Goal: Task Accomplishment & Management: Use online tool/utility

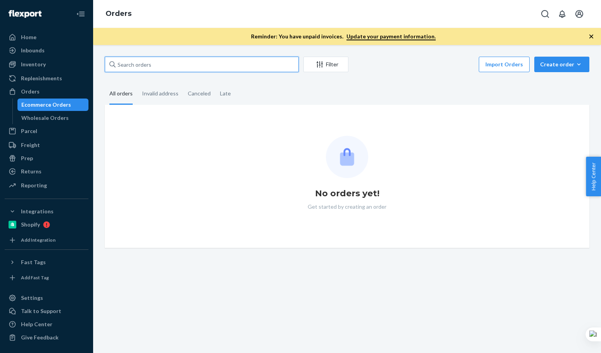
click at [132, 64] on input "text" at bounding box center [202, 65] width 194 height 16
paste input "[PERSON_NAME]"
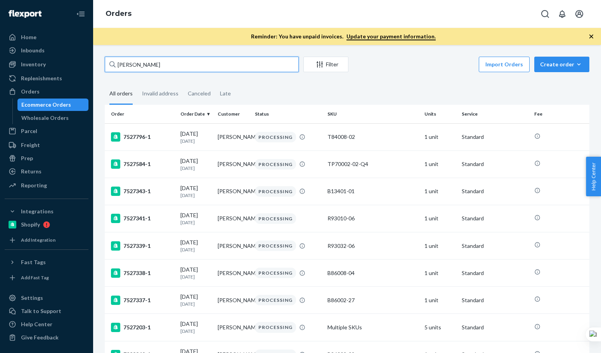
click at [132, 64] on input "[PERSON_NAME]" at bounding box center [202, 65] width 194 height 16
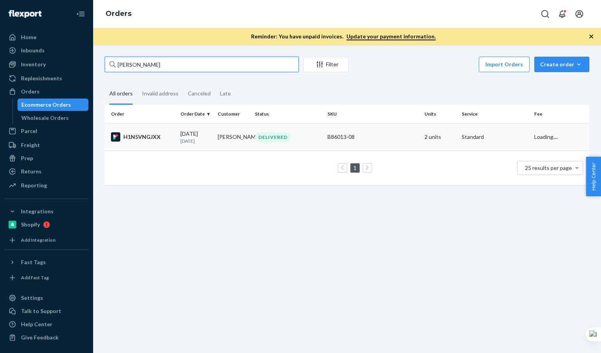
type input "[PERSON_NAME]"
click at [171, 134] on div "H1N5VNGJXX" at bounding box center [142, 136] width 63 height 9
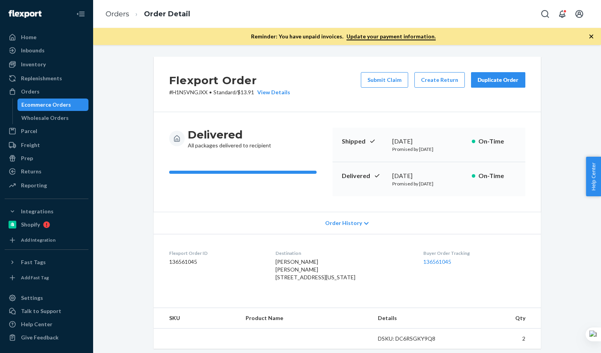
click at [301, 83] on div "Flexport Order # H1N5VNGJXX • Standard / $13.91 View Details Submit Claim Creat…" at bounding box center [347, 84] width 387 height 55
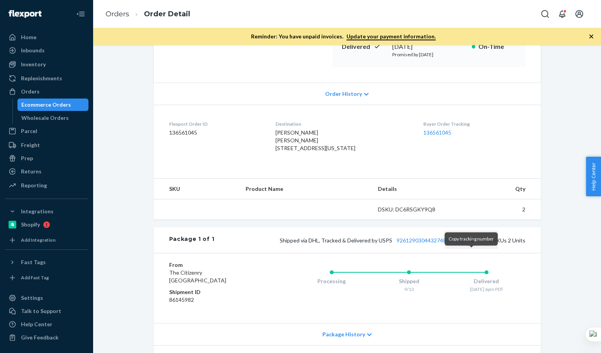
click at [468, 245] on button "Copy tracking number" at bounding box center [473, 240] width 10 height 10
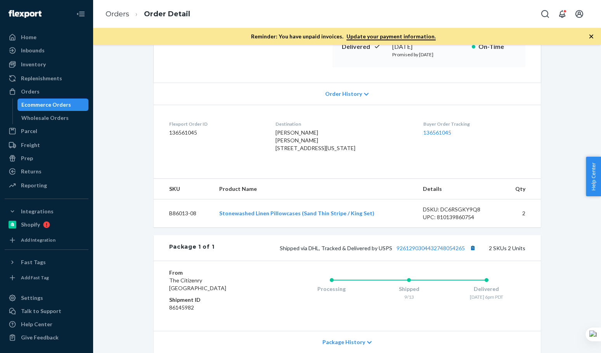
drag, startPoint x: 473, startPoint y: 254, endPoint x: 473, endPoint y: 264, distance: 9.7
click at [471, 260] on div "Package 1 of 1 Shipped via DHL, Tracked & Delivered by USPS 9261290304432748054…" at bounding box center [347, 248] width 387 height 26
click at [472, 253] on button "Copy tracking number" at bounding box center [473, 248] width 10 height 10
drag, startPoint x: 107, startPoint y: 14, endPoint x: 136, endPoint y: 37, distance: 37.6
click at [107, 15] on link "Orders" at bounding box center [118, 14] width 24 height 9
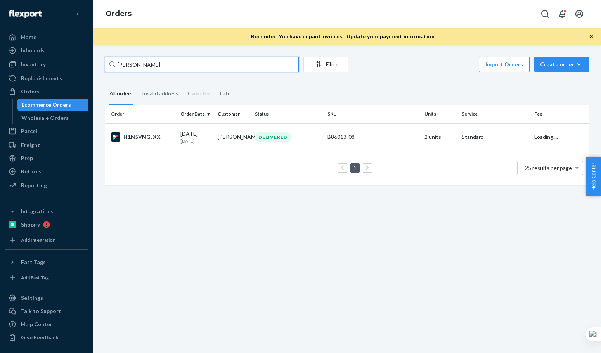
click at [154, 61] on input "Ashley Beliveau" at bounding box center [202, 65] width 194 height 16
paste input "Kaley Ide"
click at [156, 72] on div "Kaley Ide Filter Import Orders Create order Ecommerce order Removal order" at bounding box center [347, 65] width 485 height 17
click at [168, 71] on input "Kaley Ide" at bounding box center [202, 65] width 194 height 16
paste input "Noah Forman"
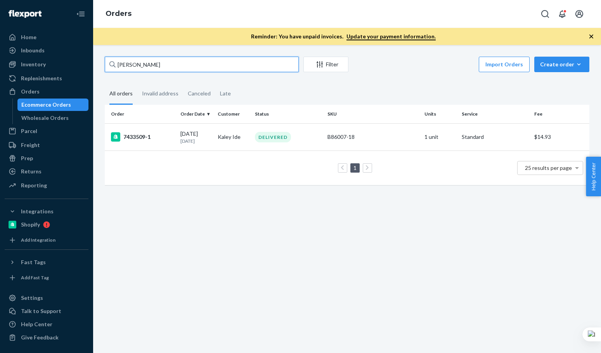
click at [167, 68] on input "Noah Forman" at bounding box center [202, 65] width 194 height 16
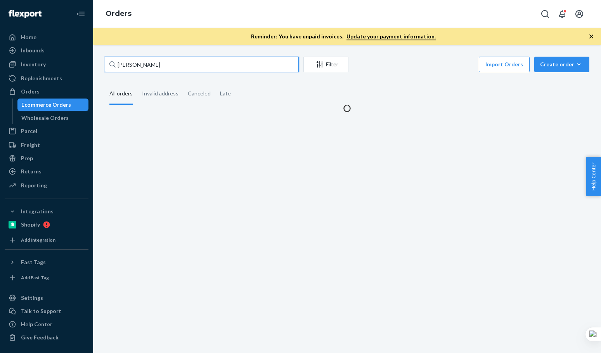
type input "Noah Forman"
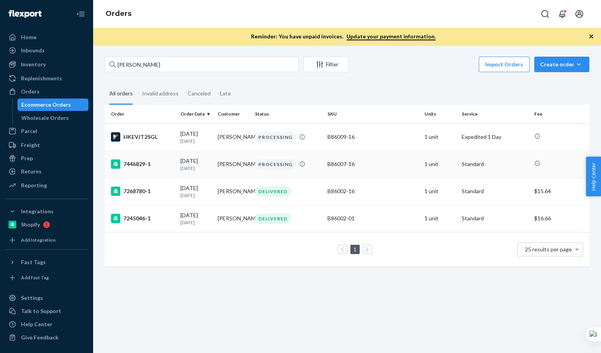
click at [174, 159] on td "7446829-1" at bounding box center [141, 164] width 73 height 27
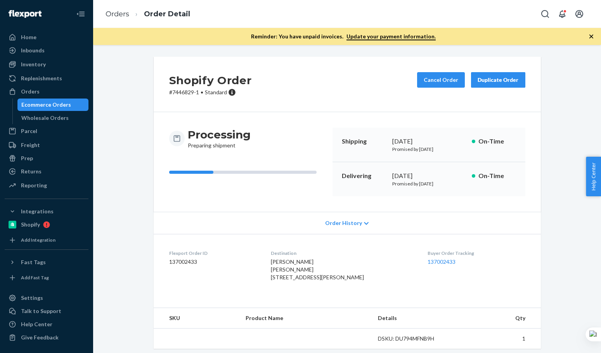
drag, startPoint x: 566, startPoint y: 263, endPoint x: 560, endPoint y: 263, distance: 6.6
click at [563, 263] on div "Shopify Order # 7446829-1 • Standard Cancel Order Duplicate Order Processing Pr…" at bounding box center [347, 278] width 496 height 443
click at [566, 255] on div "Shopify Order # 7446829-1 • Standard Cancel Order Duplicate Order Processing Pr…" at bounding box center [347, 278] width 496 height 443
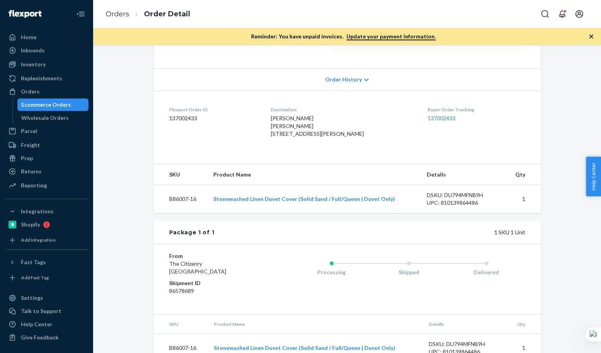
scroll to position [170, 0]
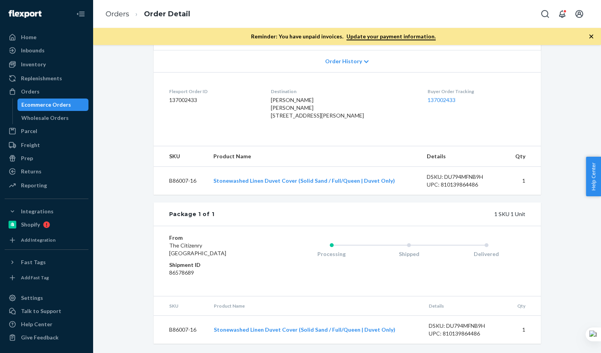
click at [128, 20] on ol "Orders Order Detail" at bounding box center [147, 14] width 97 height 23
click at [126, 14] on link "Orders" at bounding box center [118, 14] width 24 height 9
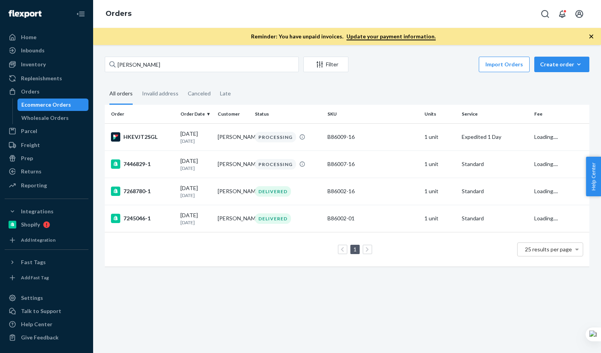
click at [178, 56] on div "Noah Forman Filter Import Orders Create order Ecommerce order Removal order All…" at bounding box center [347, 199] width 508 height 308
click at [168, 62] on input "Noah Forman" at bounding box center [202, 65] width 194 height 16
paste input "Monet Sheehy"
click at [168, 62] on input "Monet Sheehy" at bounding box center [202, 65] width 194 height 16
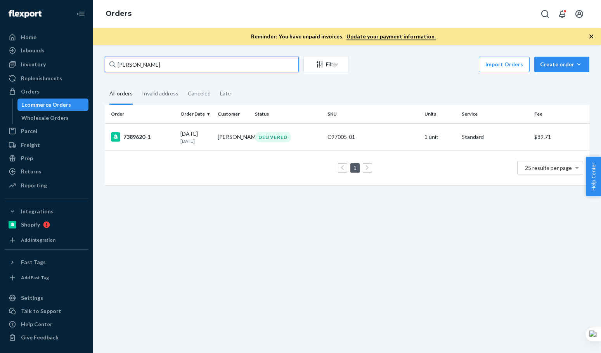
click at [157, 61] on input "Monet Sheehy" at bounding box center [202, 65] width 194 height 16
paste input "Neil Chen"
click at [155, 66] on input "Neil Chen" at bounding box center [202, 65] width 194 height 16
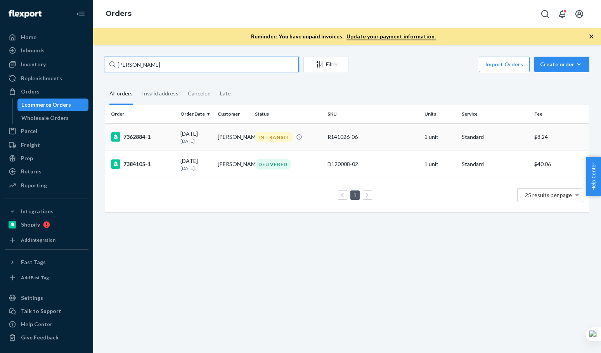
type input "Neil Chen"
click at [159, 137] on div "7362884-1" at bounding box center [142, 136] width 63 height 9
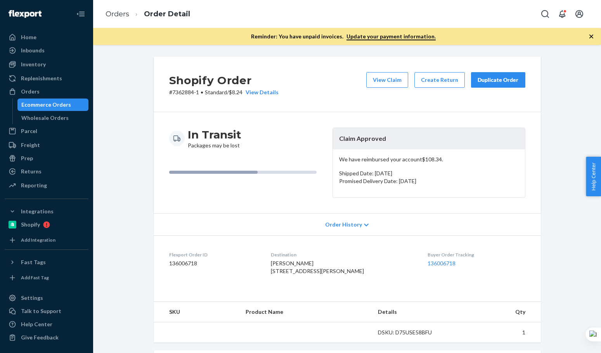
drag, startPoint x: 326, startPoint y: 96, endPoint x: 234, endPoint y: 0, distance: 132.6
click at [324, 95] on div "Shopify Order # 7362884-1 • Standard / $8.24 View Details View Claim Create Ret…" at bounding box center [347, 84] width 387 height 55
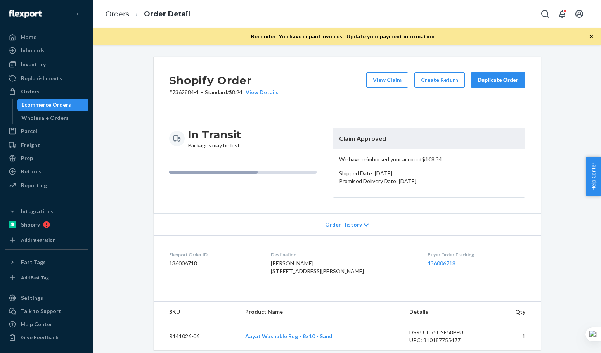
click at [343, 105] on div "Shopify Order # 7362884-1 • Standard / $8.24 View Details View Claim Create Ret…" at bounding box center [347, 84] width 387 height 55
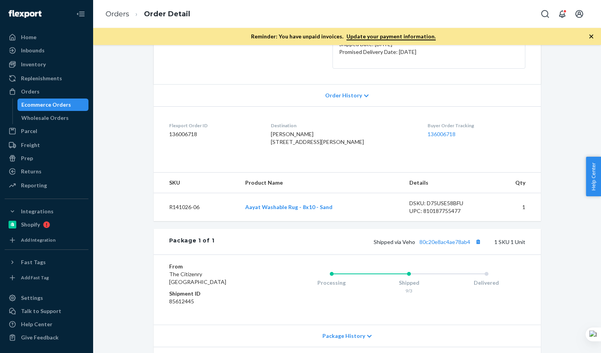
scroll to position [196, 0]
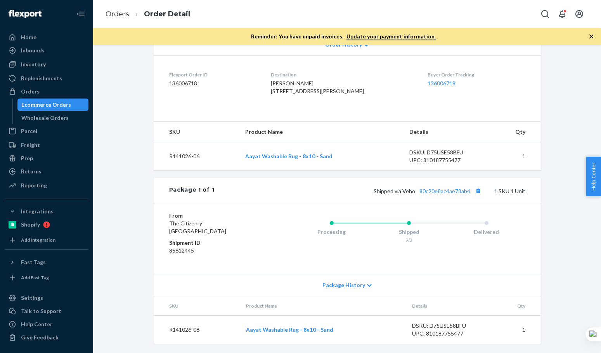
click at [322, 192] on div "Shipped via Veho 80c20e8ac4ae78ab4 1 SKU 1 Unit" at bounding box center [369, 191] width 311 height 10
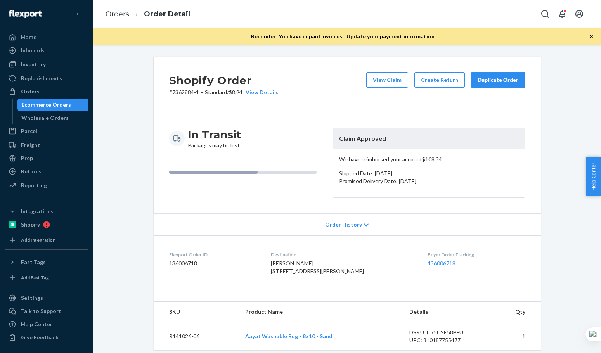
drag, startPoint x: 502, startPoint y: 80, endPoint x: 485, endPoint y: 124, distance: 47.1
click at [502, 81] on div "Duplicate Order" at bounding box center [498, 80] width 41 height 8
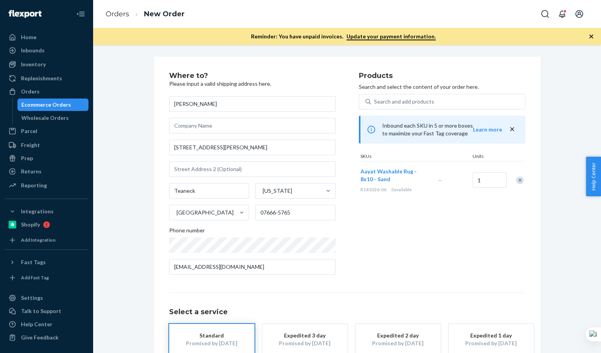
click at [495, 236] on div "Products Search and select the content of your order here. Search and add produ…" at bounding box center [442, 176] width 166 height 209
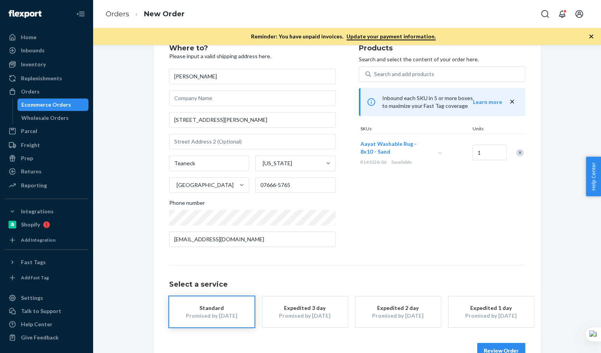
scroll to position [49, 0]
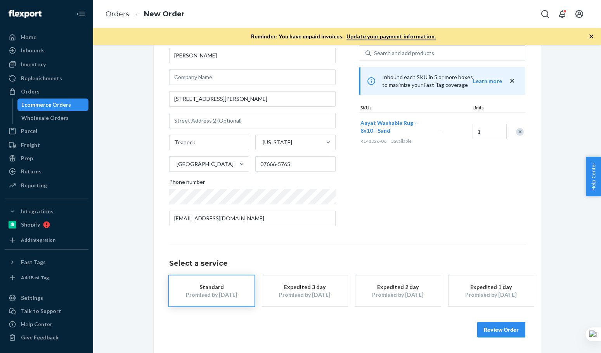
click at [495, 299] on button "Expedited 1 day Promised by Sep 23, 2025" at bounding box center [491, 290] width 85 height 31
click at [499, 323] on button "Review Order" at bounding box center [501, 330] width 48 height 16
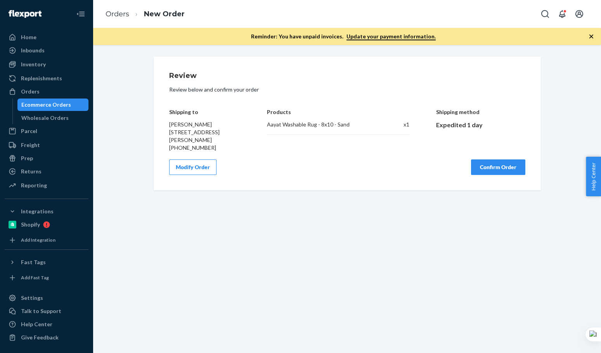
click at [506, 332] on div "Review Review below and confirm your order Shipping to Neil Chen 329 Alfred Ave…" at bounding box center [347, 199] width 508 height 308
drag, startPoint x: 325, startPoint y: 237, endPoint x: 352, endPoint y: 235, distance: 27.3
click at [327, 237] on div "Review Review below and confirm your order Shipping to Neil Chen 329 Alfred Ave…" at bounding box center [347, 199] width 508 height 308
click at [487, 166] on button "Confirm Order" at bounding box center [498, 167] width 54 height 16
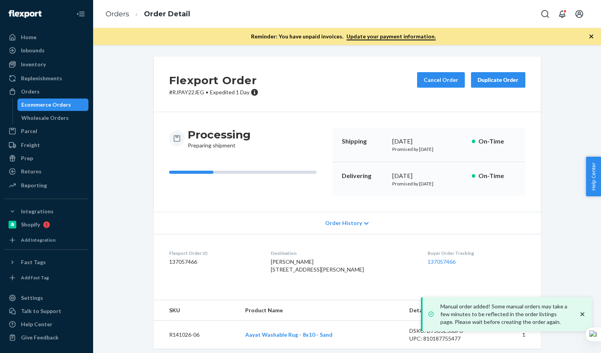
drag, startPoint x: 267, startPoint y: 199, endPoint x: 275, endPoint y: 202, distance: 8.5
click at [267, 199] on div "Processing Preparing shipment Shipping September 22, 2025 Promised by September…" at bounding box center [347, 162] width 387 height 100
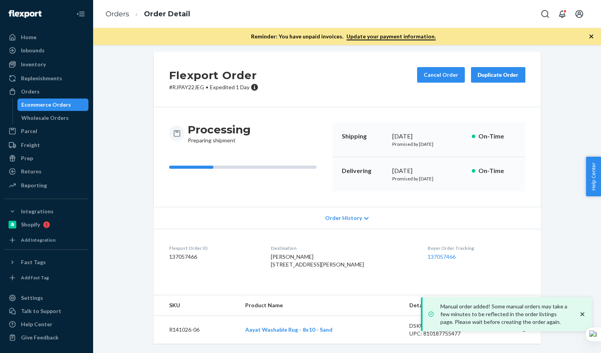
scroll to position [21, 0]
click at [580, 314] on icon "close toast" at bounding box center [583, 314] width 8 height 8
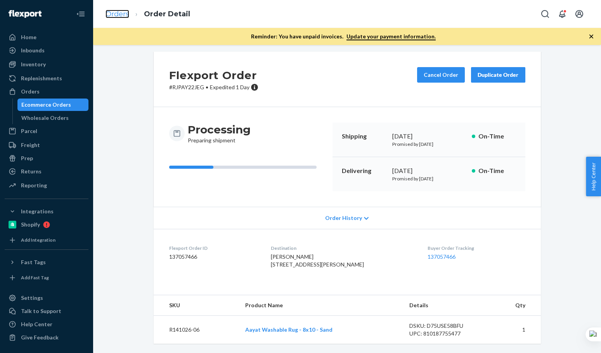
click at [128, 15] on link "Orders" at bounding box center [118, 14] width 24 height 9
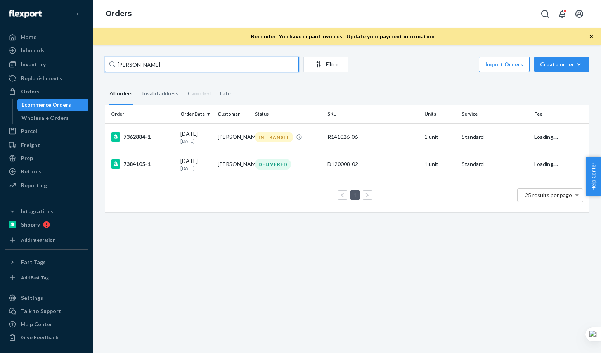
click at [184, 66] on input "Neil Chen" at bounding box center [202, 65] width 194 height 16
paste input "The Lanes"
type input "The Lanes"
click at [196, 73] on div "The Lanes Filter Import Orders Create order Ecommerce order Removal order" at bounding box center [347, 65] width 485 height 17
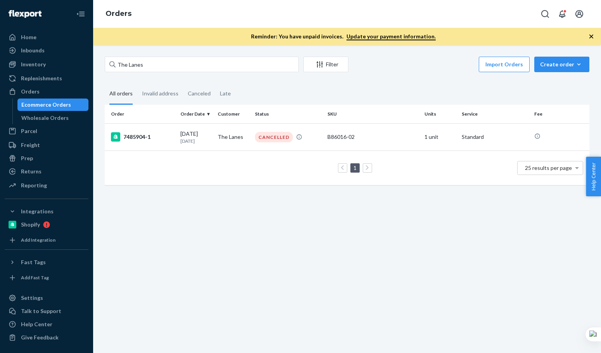
drag, startPoint x: 257, startPoint y: 262, endPoint x: 262, endPoint y: 240, distance: 22.6
click at [260, 249] on div "The Lanes Filter Import Orders Create order Ecommerce order Removal order All o…" at bounding box center [347, 199] width 508 height 308
click at [165, 137] on div "7485904-1" at bounding box center [142, 136] width 63 height 9
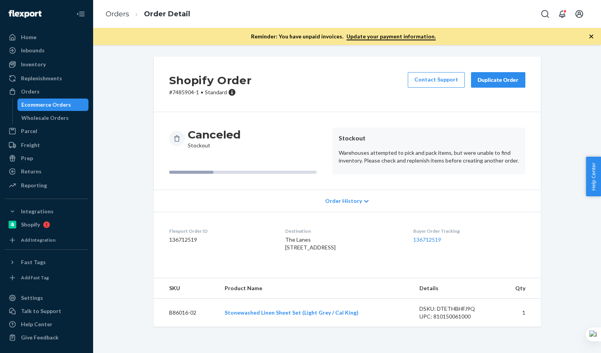
drag, startPoint x: 507, startPoint y: 78, endPoint x: 361, endPoint y: 85, distance: 145.7
click at [363, 85] on div "Shopify Order # 7485904-1 • Standard Contact Support Duplicate Order" at bounding box center [347, 84] width 387 height 55
click at [357, 85] on div "Shopify Order # 7485904-1 • Standard Contact Support Duplicate Order" at bounding box center [347, 84] width 387 height 55
click at [366, 93] on div "Shopify Order # 7485904-1 • Standard Contact Support Duplicate Order" at bounding box center [347, 84] width 387 height 55
click at [363, 242] on div "The Lanes 3048 34th Ave W Seattle, WA 98199-2613 US" at bounding box center [343, 244] width 116 height 16
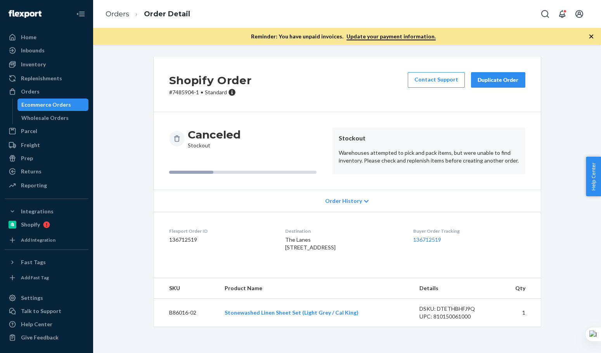
click at [387, 251] on div "The Lanes 3048 34th Ave W Seattle, WA 98199-2613 US" at bounding box center [343, 244] width 116 height 16
click at [505, 77] on div "Duplicate Order" at bounding box center [498, 80] width 41 height 8
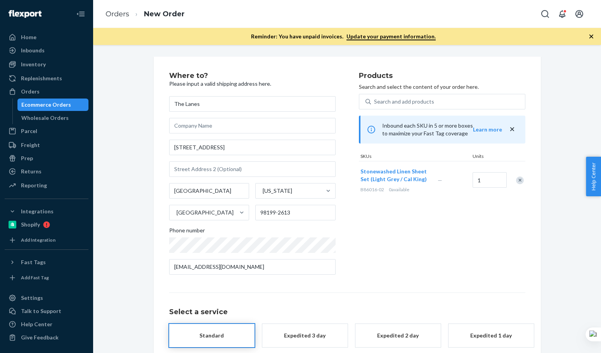
click at [516, 181] on div "Remove Item" at bounding box center [520, 181] width 8 height 8
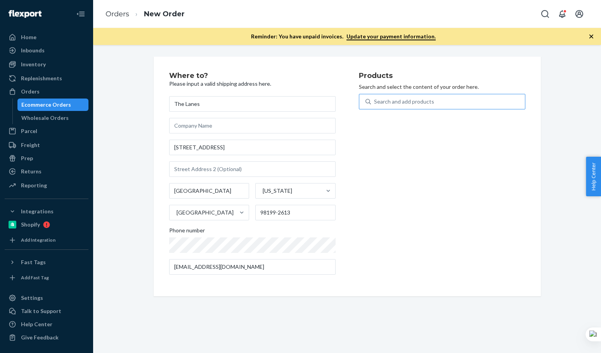
click at [444, 95] on div "Search and add products" at bounding box center [448, 102] width 154 height 14
click at [375, 98] on input "Search and add products" at bounding box center [374, 102] width 1 height 8
paste input "B86016-16"
type input "B86016-16"
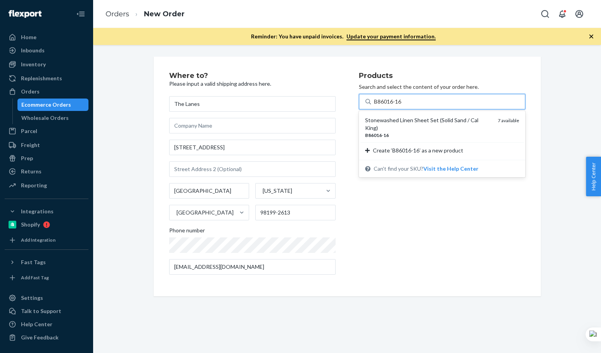
click at [390, 132] on div "B86016 - 16" at bounding box center [428, 135] width 126 height 7
click at [390, 106] on input "B86016-16" at bounding box center [388, 102] width 28 height 8
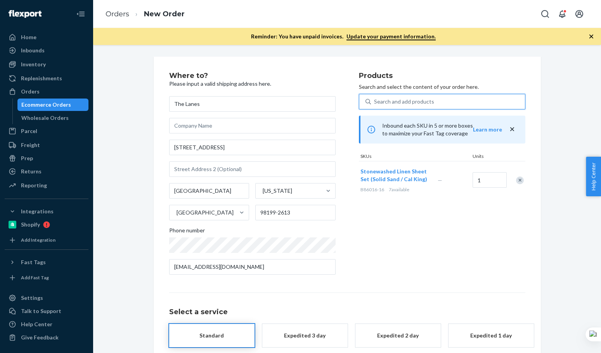
click at [422, 232] on div "Products Search and select the content of your order here. 0 results available.…" at bounding box center [442, 176] width 166 height 209
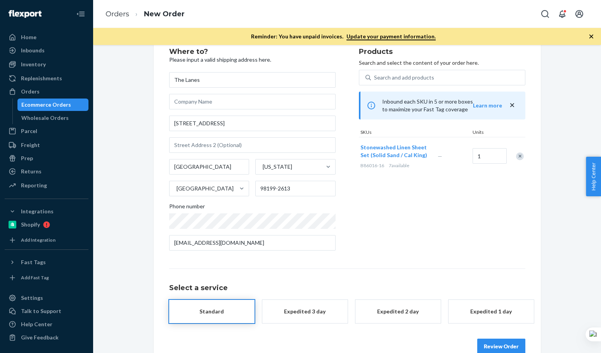
scroll to position [41, 0]
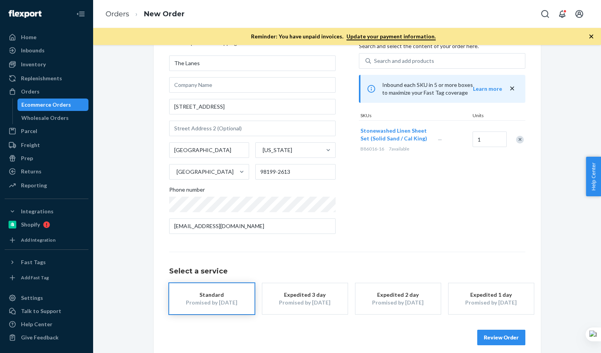
click at [492, 301] on div "Promised by Sep 23, 2025" at bounding box center [491, 303] width 62 height 8
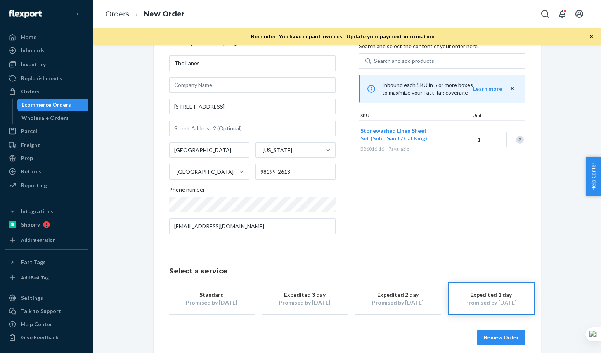
drag, startPoint x: 465, startPoint y: 214, endPoint x: 465, endPoint y: 201, distance: 12.4
click at [465, 211] on div "Products Search and select the content of your order here. Search and add produ…" at bounding box center [442, 135] width 166 height 209
click at [419, 231] on div "Products Search and select the content of your order here. Search and add produ…" at bounding box center [442, 135] width 166 height 209
click at [462, 212] on div "Products Search and select the content of your order here. Search and add produ…" at bounding box center [442, 135] width 166 height 209
drag, startPoint x: 507, startPoint y: 339, endPoint x: 598, endPoint y: 304, distance: 97.1
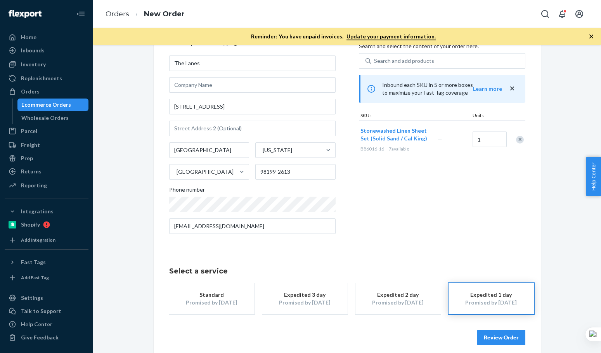
click at [507, 339] on button "Review Order" at bounding box center [501, 338] width 48 height 16
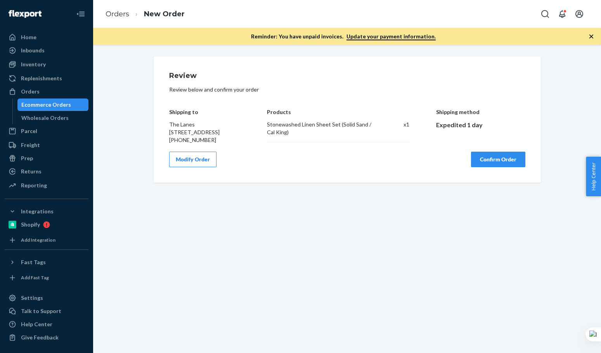
scroll to position [0, 0]
click at [500, 165] on button "Confirm Order" at bounding box center [498, 160] width 54 height 16
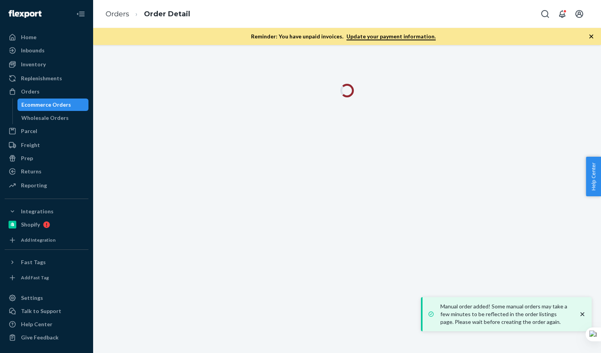
drag, startPoint x: 583, startPoint y: 314, endPoint x: 598, endPoint y: 262, distance: 53.9
click at [584, 313] on icon "close toast" at bounding box center [582, 314] width 4 height 4
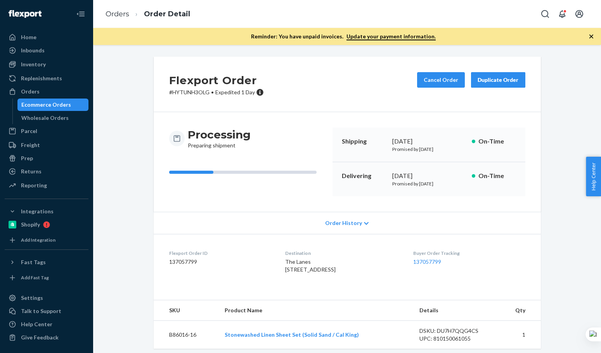
copy span "The Lanes 3048 34th Ave W Seattle, WA 98199-2613"
drag, startPoint x: 349, startPoint y: 278, endPoint x: 278, endPoint y: 262, distance: 72.7
click at [278, 262] on dl "Flexport Order ID 137057799 Destination The Lanes 3048 34th Ave W Seattle, WA 9…" at bounding box center [347, 263] width 387 height 58
click at [351, 104] on div "Flexport Order # HYTUNH3OLG • Expedited 1 Day Cancel Order Duplicate Order" at bounding box center [347, 84] width 387 height 55
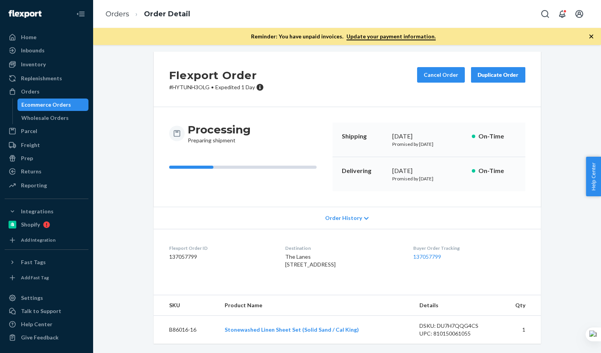
scroll to position [21, 0]
click at [149, 229] on div "Flexport Order # HYTUNH3OLG • Expedited 1 Day Cancel Order Duplicate Order Proc…" at bounding box center [347, 198] width 399 height 292
copy div "Flexport Order ID 137057799"
click at [234, 249] on div "Flexport Order ID 137057799" at bounding box center [221, 258] width 104 height 27
drag, startPoint x: 201, startPoint y: 330, endPoint x: 159, endPoint y: 324, distance: 41.5
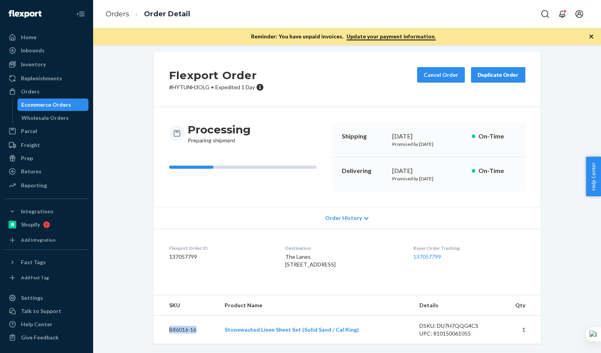
click at [159, 326] on td "B86016-16" at bounding box center [186, 330] width 65 height 28
copy td "B86016-16"
click at [121, 10] on link "Orders" at bounding box center [118, 14] width 24 height 9
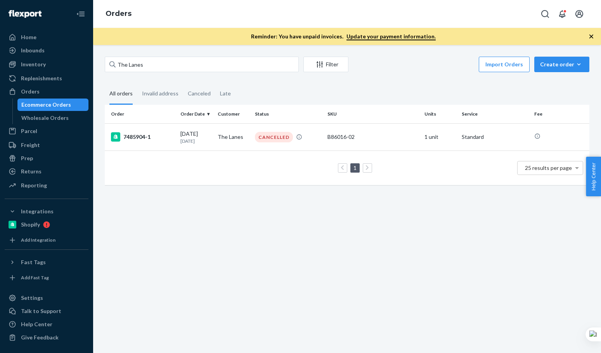
click at [179, 74] on div "The Lanes Filter Import Orders Create order Ecommerce order Removal order All o…" at bounding box center [347, 125] width 496 height 136
click at [176, 66] on input "The Lanes" at bounding box center [202, 65] width 194 height 16
paste input "Maria Vigilar"
click at [175, 64] on input "Maria Vigilar" at bounding box center [202, 65] width 194 height 16
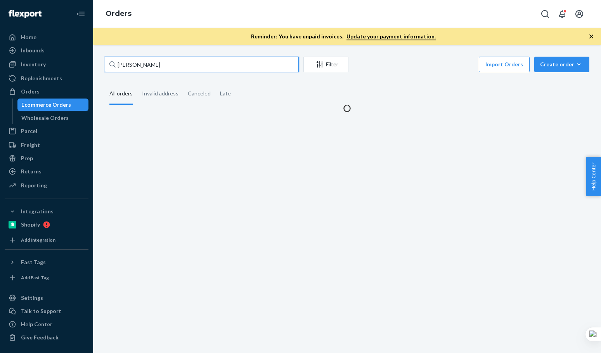
click at [175, 64] on input "Maria Vigilar" at bounding box center [202, 65] width 194 height 16
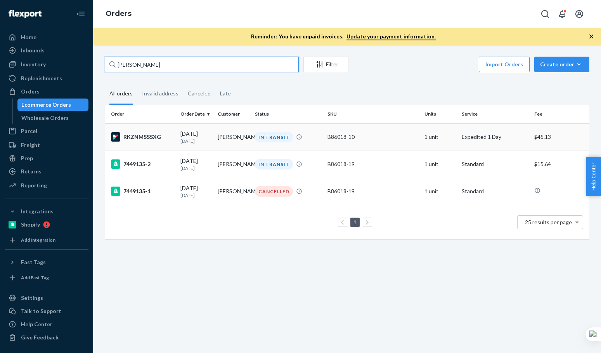
type input "Maria Vigilar"
click at [165, 139] on div "RKZNMSSSXG" at bounding box center [142, 136] width 63 height 9
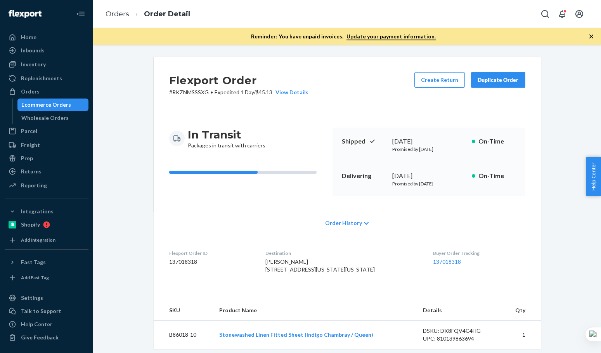
drag, startPoint x: 379, startPoint y: 95, endPoint x: 370, endPoint y: 130, distance: 36.0
click at [379, 95] on div "Flexport Order # RKZNMSSSXG • Expedited 1 Day / $45.13 View Details Create Retu…" at bounding box center [347, 84] width 387 height 55
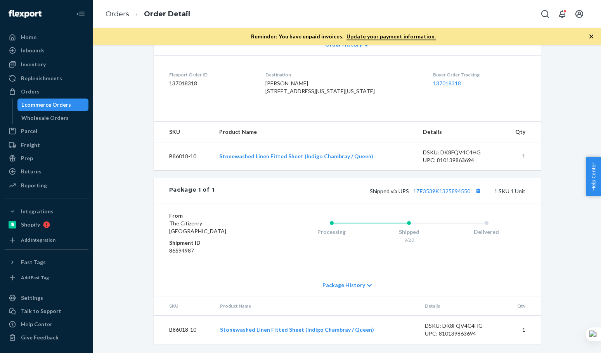
scroll to position [202, 0]
drag, startPoint x: 475, startPoint y: 193, endPoint x: 453, endPoint y: 187, distance: 22.1
click at [475, 193] on button "Copy tracking number" at bounding box center [478, 191] width 10 height 10
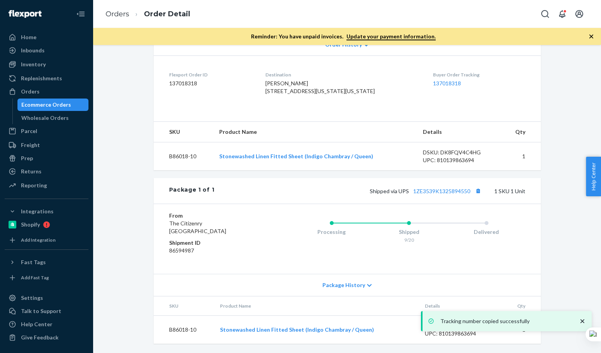
click at [111, 9] on ol "Orders Order Detail" at bounding box center [147, 14] width 97 height 23
click at [125, 14] on link "Orders" at bounding box center [118, 14] width 24 height 9
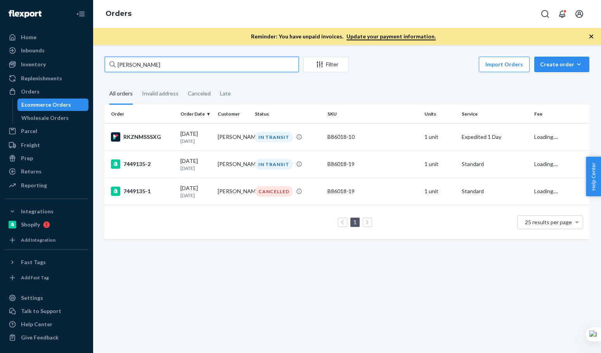
click at [187, 69] on input "Maria Vigilar" at bounding box center [202, 65] width 194 height 16
paste input "Kelly Pladson"
click at [185, 66] on input "Kelly Pladson" at bounding box center [202, 65] width 194 height 16
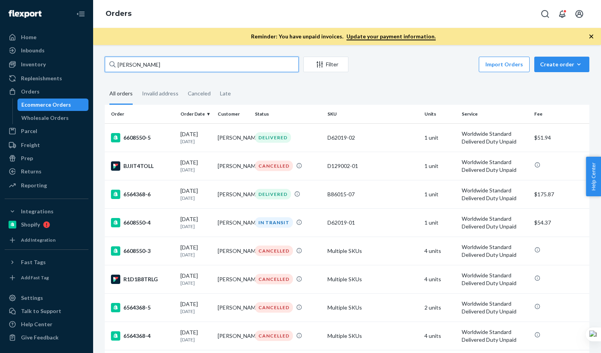
type input "Kelly Pladson"
click at [393, 61] on div "Import Orders Create order Ecommerce order Removal order" at bounding box center [471, 65] width 236 height 17
click at [171, 132] on td "6608550-5" at bounding box center [141, 137] width 73 height 28
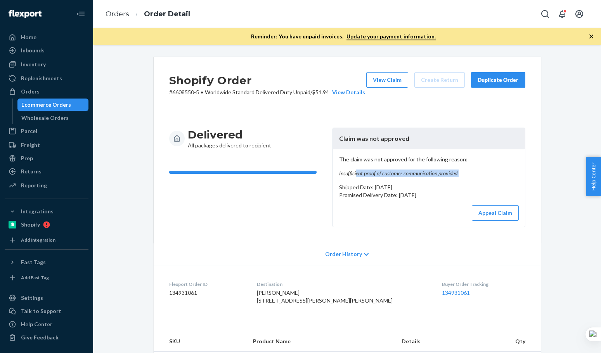
drag, startPoint x: 362, startPoint y: 163, endPoint x: 462, endPoint y: 174, distance: 100.0
click at [462, 174] on p "The claim was not approved for the following reason: Insufficient proof of cust…" at bounding box center [429, 167] width 180 height 22
click at [462, 174] on em "Insufficient proof of customer communication provided." at bounding box center [429, 174] width 180 height 8
drag, startPoint x: 435, startPoint y: 178, endPoint x: 382, endPoint y: 172, distance: 52.7
click at [386, 172] on em "Insufficient proof of customer communication provided." at bounding box center [429, 174] width 180 height 8
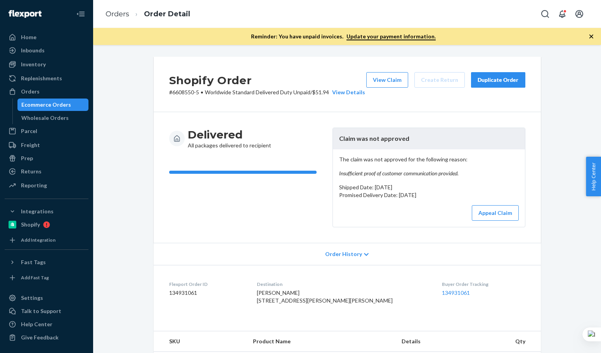
click at [382, 172] on em "Insufficient proof of customer communication provided." at bounding box center [429, 174] width 180 height 8
drag, startPoint x: 499, startPoint y: 215, endPoint x: 598, endPoint y: 273, distance: 114.3
click at [499, 215] on button "Appeal Claim" at bounding box center [495, 213] width 47 height 16
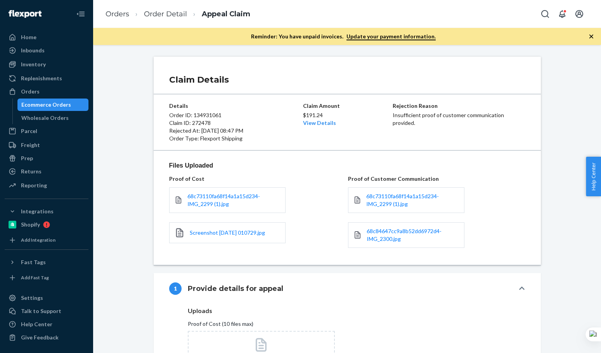
scroll to position [129, 0]
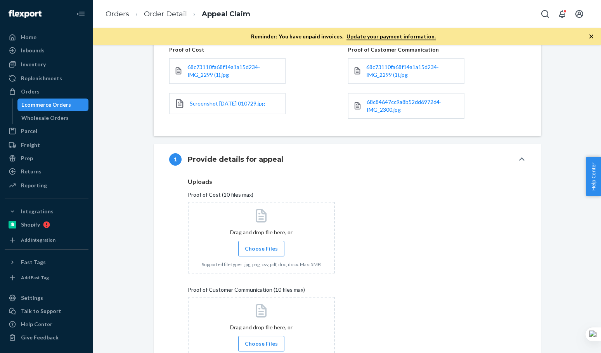
click at [256, 245] on span "Choose Files" at bounding box center [261, 249] width 33 height 8
click at [261, 245] on input "Choose Files" at bounding box center [261, 248] width 0 height 9
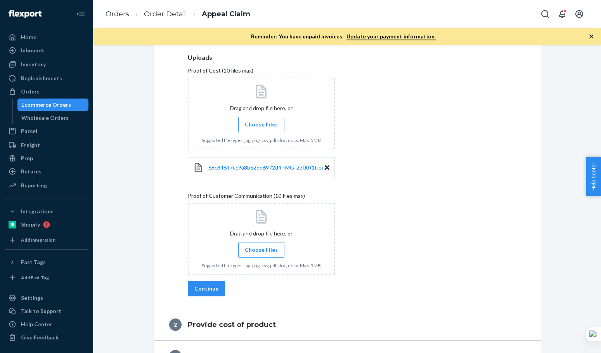
scroll to position [259, 0]
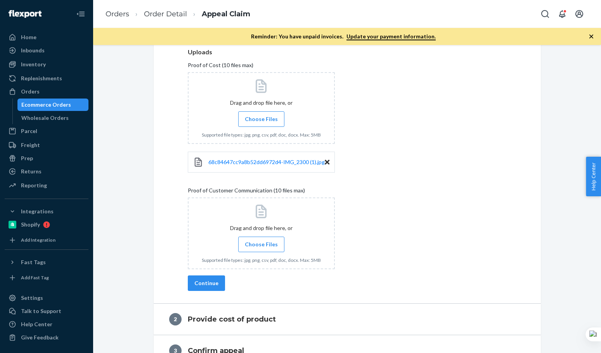
click at [386, 201] on div "Uploads Proof of Cost (10 files max) Drag and drop file here, or Choose Files S…" at bounding box center [347, 162] width 319 height 227
click at [262, 244] on span "Choose Files" at bounding box center [261, 245] width 33 height 8
click at [262, 244] on input "Choose Files" at bounding box center [261, 244] width 0 height 9
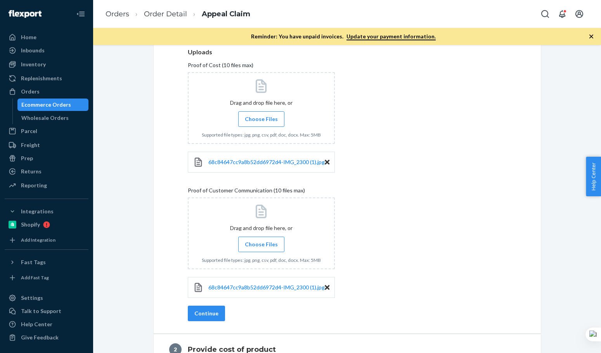
click at [258, 244] on span "Choose Files" at bounding box center [261, 245] width 33 height 8
click at [261, 244] on input "Choose Files" at bounding box center [261, 244] width 0 height 9
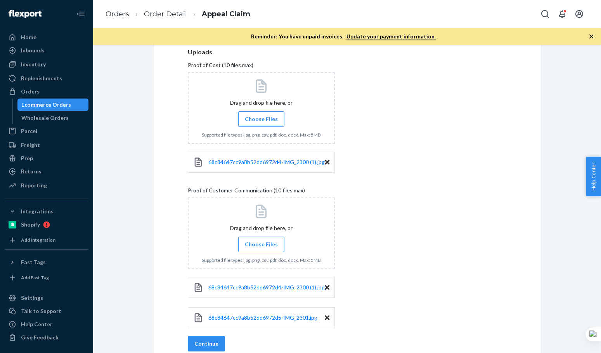
click at [402, 238] on div "Uploads Proof of Cost (10 files max) Drag and drop file here, or Choose Files S…" at bounding box center [347, 193] width 319 height 288
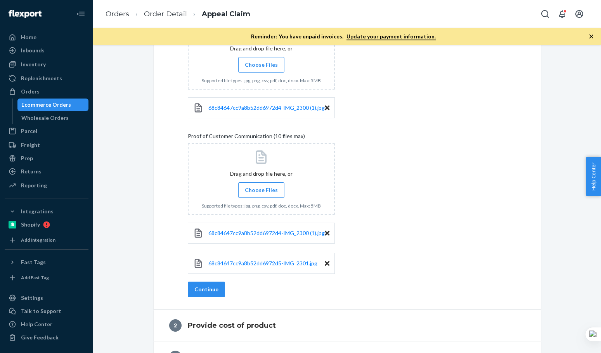
scroll to position [339, 0]
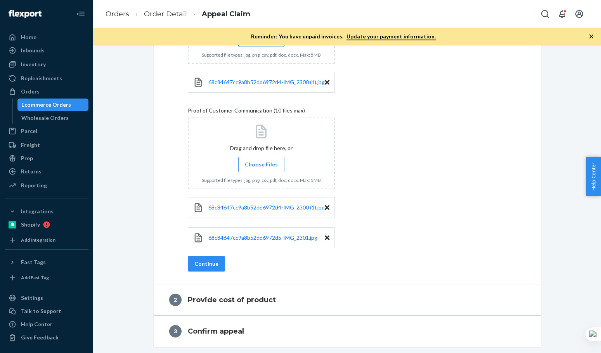
click at [404, 203] on div "Uploads Proof of Cost (10 files max) Drag and drop file here, or Choose Files S…" at bounding box center [347, 113] width 319 height 288
click at [203, 265] on button "Continue" at bounding box center [206, 264] width 37 height 16
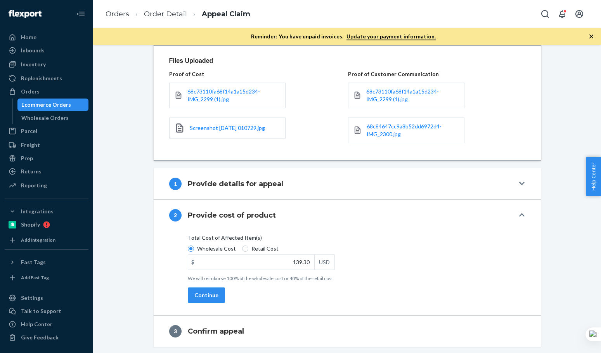
scroll to position [105, 0]
click at [208, 295] on button "Continue" at bounding box center [206, 296] width 37 height 16
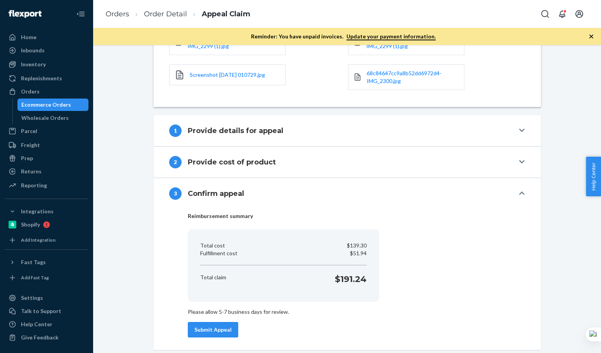
scroll to position [161, 0]
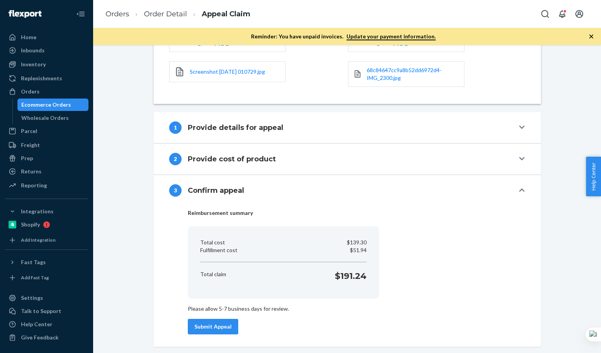
click at [219, 324] on button "Submit Appeal" at bounding box center [213, 327] width 50 height 16
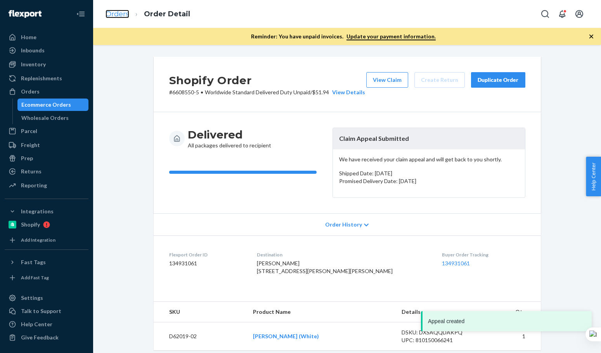
click at [121, 10] on link "Orders" at bounding box center [118, 14] width 24 height 9
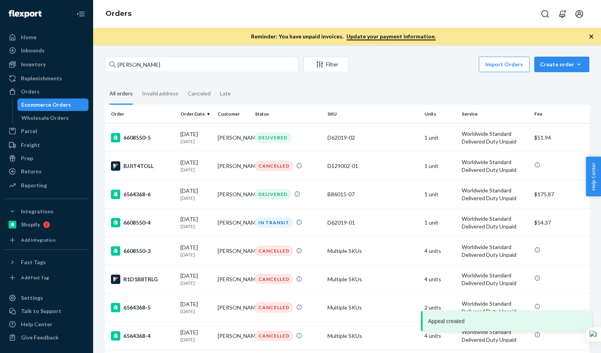
click at [398, 77] on div "Kelly Pladson Filter Import Orders Create order Ecommerce order Removal order A…" at bounding box center [347, 295] width 496 height 477
click at [399, 76] on div "Kelly Pladson Filter Import Orders Create order Ecommerce order Removal order A…" at bounding box center [347, 295] width 496 height 477
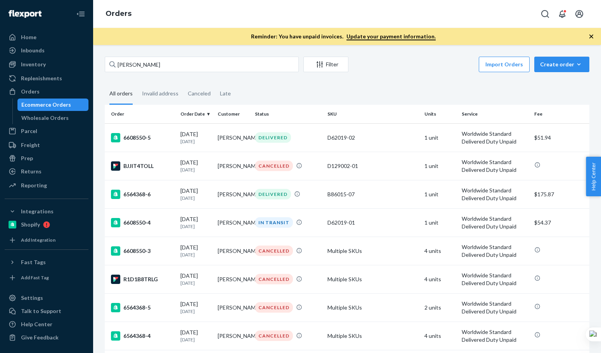
click at [403, 68] on div "Import Orders Create order Ecommerce order Removal order" at bounding box center [471, 65] width 236 height 17
click at [188, 61] on input "Kelly Pladson" at bounding box center [202, 65] width 194 height 16
click at [185, 62] on input "Kelly Pladson" at bounding box center [202, 65] width 194 height 16
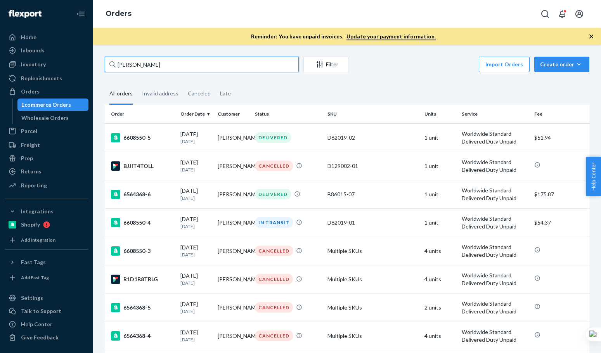
click at [185, 62] on input "Kelly Pladson" at bounding box center [202, 65] width 194 height 16
click at [428, 85] on fieldset "All orders Invalid address Canceled Late" at bounding box center [347, 93] width 485 height 21
click at [161, 225] on div "6608550-4" at bounding box center [142, 222] width 63 height 9
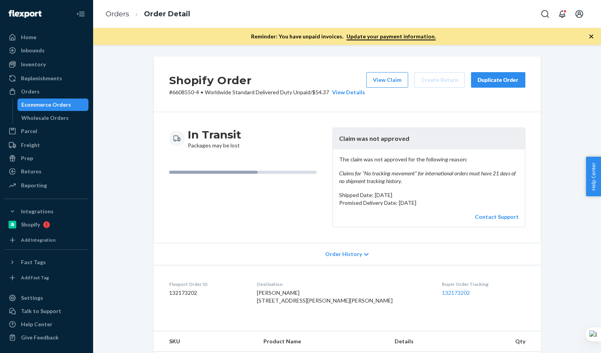
click at [312, 159] on div "In Transit Packages may be lost" at bounding box center [247, 178] width 157 height 100
click at [129, 11] on link "Orders" at bounding box center [118, 14] width 24 height 9
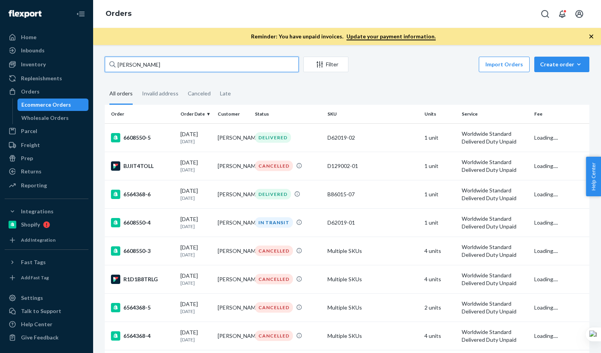
click at [162, 68] on input "Kelly Pladson" at bounding box center [202, 65] width 194 height 16
paste input "Christine Morita-McVey"
click at [152, 68] on input "Christine Morita-McVey" at bounding box center [202, 65] width 194 height 16
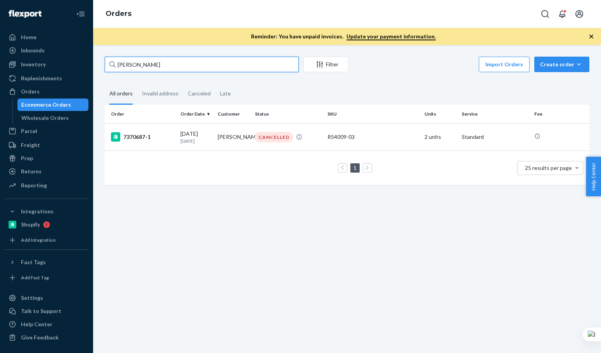
click at [152, 68] on input "Christine Morita-McVey" at bounding box center [202, 65] width 194 height 16
click at [170, 62] on input "Christine Morita-McVey" at bounding box center [202, 65] width 194 height 16
paste input "136837600"
click at [170, 62] on input "136837600" at bounding box center [202, 65] width 194 height 16
type input "136837600"
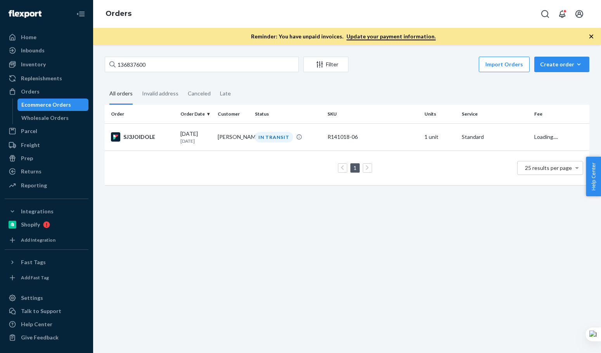
click at [159, 129] on td "SJ3JOIDOLE" at bounding box center [141, 136] width 73 height 27
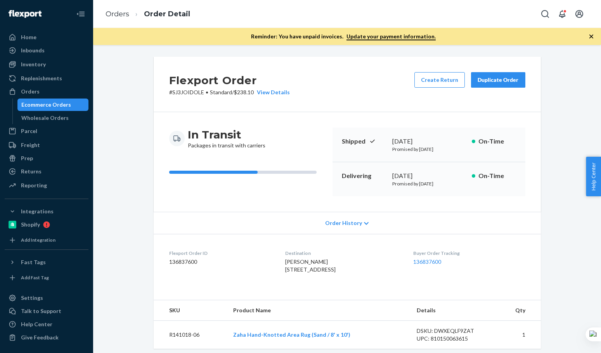
click at [380, 71] on div "Flexport Order # SJ3JOIDOLE • Standard / $238.10 View Details Create Return Dup…" at bounding box center [347, 84] width 387 height 55
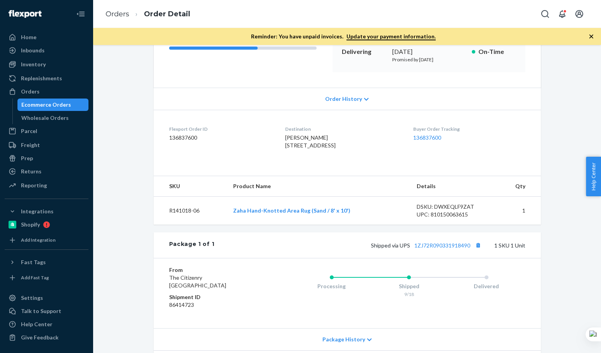
scroll to position [194, 0]
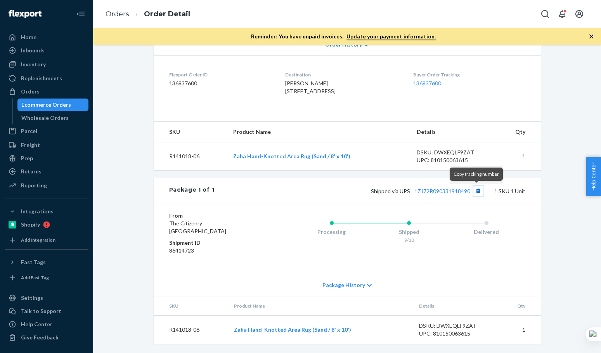
drag, startPoint x: 473, startPoint y: 194, endPoint x: 361, endPoint y: 152, distance: 119.6
click at [473, 194] on button "Copy tracking number" at bounding box center [478, 191] width 10 height 10
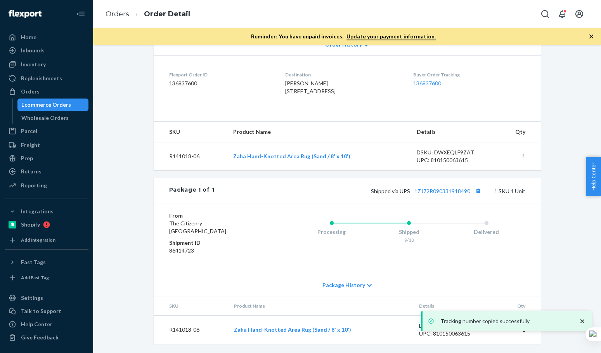
click at [126, 6] on ol "Orders Order Detail" at bounding box center [147, 14] width 97 height 23
drag, startPoint x: 112, startPoint y: 21, endPoint x: 115, endPoint y: 17, distance: 4.7
click at [112, 21] on ol "Orders Order Detail" at bounding box center [147, 14] width 97 height 23
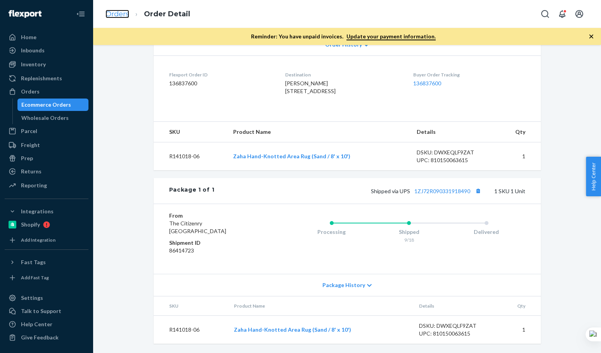
click at [116, 10] on link "Orders" at bounding box center [118, 14] width 24 height 9
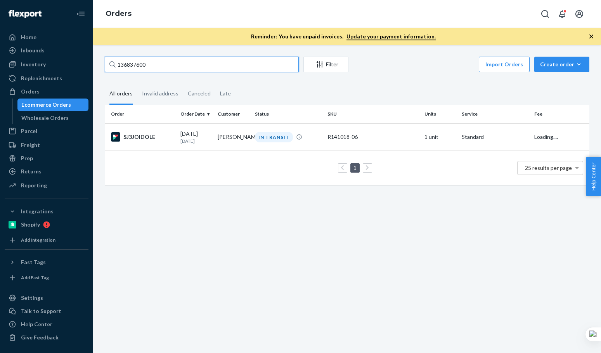
click at [201, 67] on input "136837600" at bounding box center [202, 65] width 194 height 16
paste input "Chris Bleck"
click at [202, 68] on input "Chris Bleck" at bounding box center [202, 65] width 194 height 16
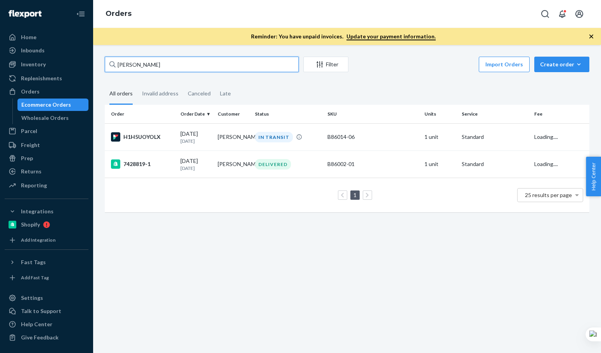
click at [202, 68] on input "Chris Bleck" at bounding box center [202, 65] width 194 height 16
type input "Chris Bleck"
click at [170, 135] on div "H1H5UOYOLX" at bounding box center [142, 136] width 63 height 9
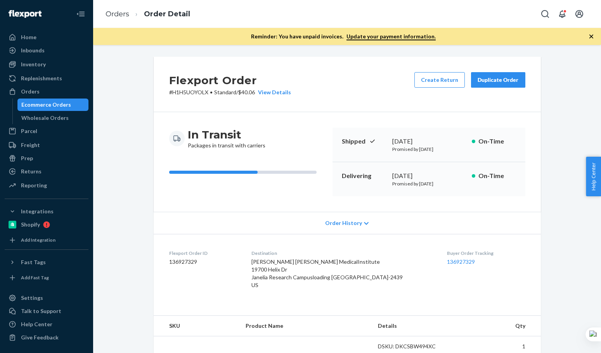
click at [318, 82] on div "Flexport Order # H1H5UOYOLX • Standard / $40.06 View Details Create Return Dupl…" at bounding box center [347, 84] width 387 height 55
drag, startPoint x: 385, startPoint y: 172, endPoint x: 449, endPoint y: 174, distance: 63.7
click at [449, 174] on div "Delivering September 24, 2025 Promised by September 29, 2025 On-Time" at bounding box center [429, 179] width 193 height 34
click at [308, 198] on div "In Transit Packages in transit with carriers Shipped September 18, 2025 Promise…" at bounding box center [347, 162] width 387 height 100
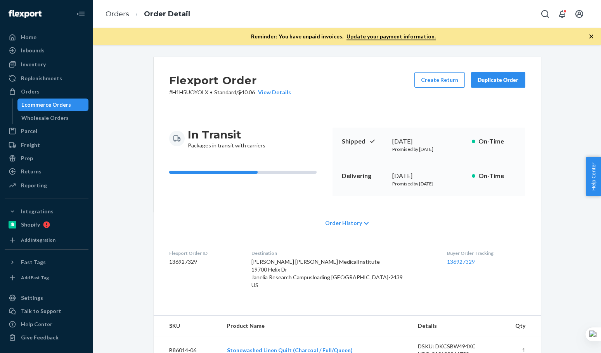
drag, startPoint x: 337, startPoint y: 170, endPoint x: 465, endPoint y: 184, distance: 129.3
click at [465, 184] on div "Delivering September 24, 2025 Promised by September 29, 2025 On-Time" at bounding box center [429, 179] width 193 height 34
copy div "Delivering September 24, 2025 Promised by September 29, 2025"
click at [357, 104] on div "Flexport Order # H1H5UOYOLX • Standard / $40.06 View Details Create Return Dupl…" at bounding box center [347, 84] width 387 height 55
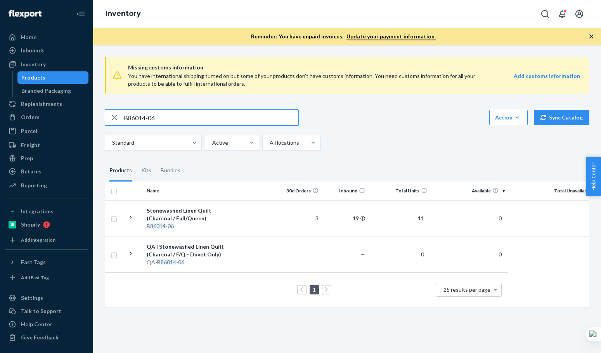
click at [180, 118] on input "B86014-06" at bounding box center [211, 118] width 175 height 16
click at [180, 118] on input "B86013-26" at bounding box center [211, 118] width 175 height 16
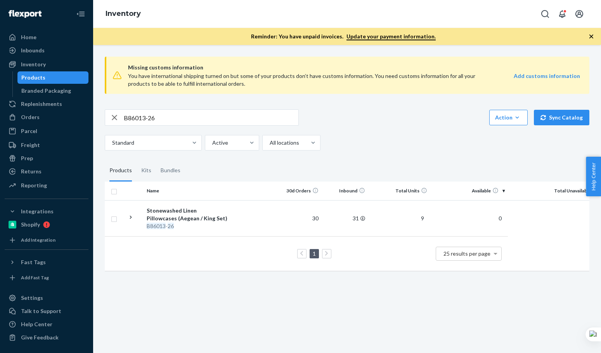
click at [155, 118] on input "B86013-26" at bounding box center [211, 118] width 175 height 16
paste input "6-02"
click at [155, 118] on input "B86016-02" at bounding box center [211, 118] width 175 height 16
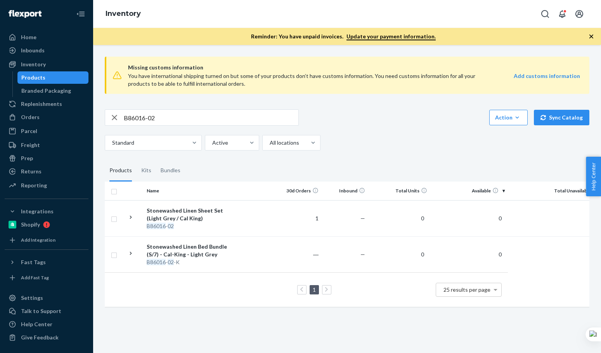
click at [184, 122] on input "B86016-02" at bounding box center [211, 118] width 175 height 16
paste input "16"
click at [184, 122] on input "B86016-16" at bounding box center [211, 118] width 175 height 16
type input "B86016-16"
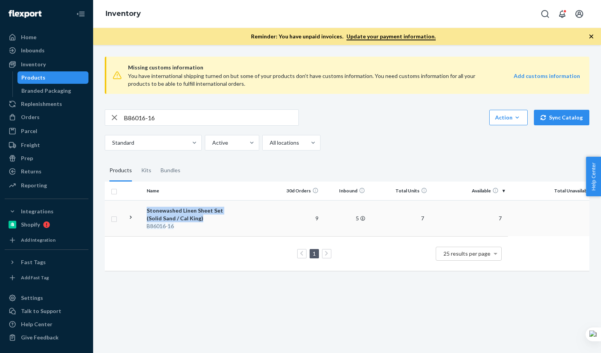
copy div "Stonewashed Linen Sheet Set (Solid Sand / Cal King)"
drag, startPoint x: 143, startPoint y: 203, endPoint x: 210, endPoint y: 219, distance: 68.2
click at [210, 220] on tr "Stonewashed Linen Sheet Set (Solid Sand / Cal King) B86016 - 16 9 5 7 7 0" at bounding box center [355, 218] width 500 height 36
copy div "B86016 - 16"
drag, startPoint x: 161, startPoint y: 228, endPoint x: 150, endPoint y: 229, distance: 11.3
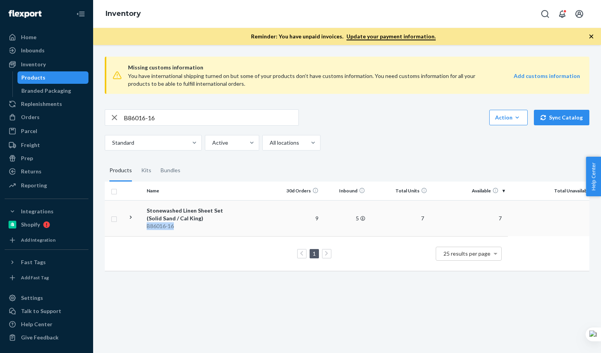
click at [150, 229] on div "B86016 - 16" at bounding box center [187, 226] width 81 height 8
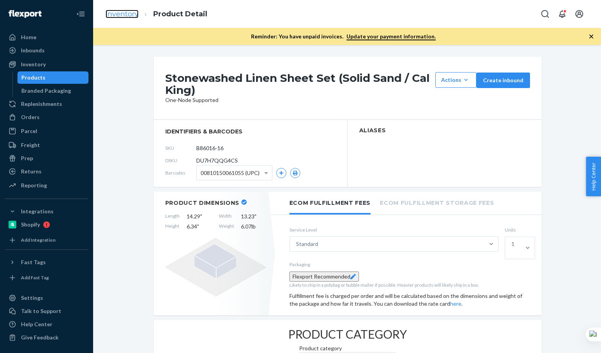
click at [129, 14] on link "Inventory" at bounding box center [122, 14] width 33 height 9
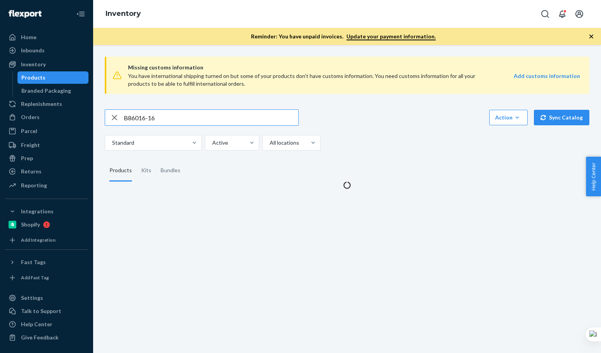
click at [156, 116] on input "B86016-16" at bounding box center [211, 118] width 175 height 16
click at [155, 113] on input "SKU B86003-19" at bounding box center [211, 118] width 175 height 16
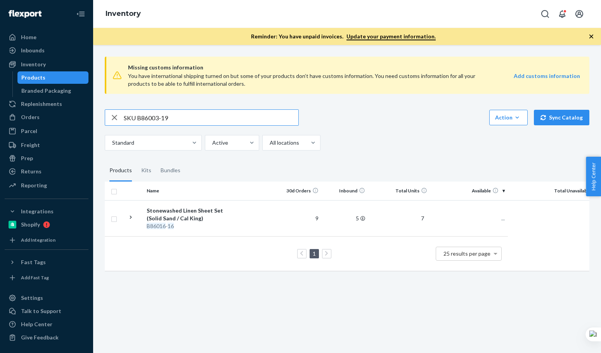
drag, startPoint x: 137, startPoint y: 121, endPoint x: 96, endPoint y: 119, distance: 41.2
click at [100, 118] on div "Missing customs information You have international shipping turned on but some …" at bounding box center [347, 164] width 496 height 228
click at [181, 120] on input "B86003-19" at bounding box center [211, 118] width 175 height 16
paste input "18-10"
click at [182, 120] on input "B86018-10" at bounding box center [211, 118] width 175 height 16
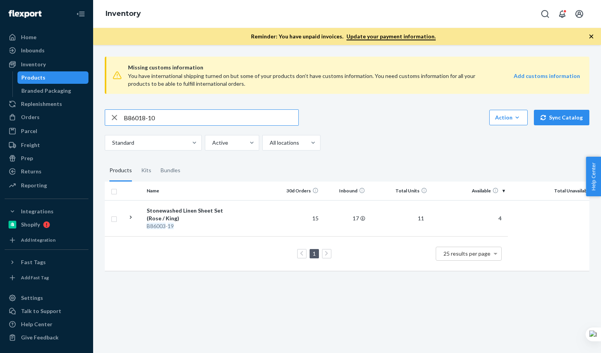
type input "B86018-10"
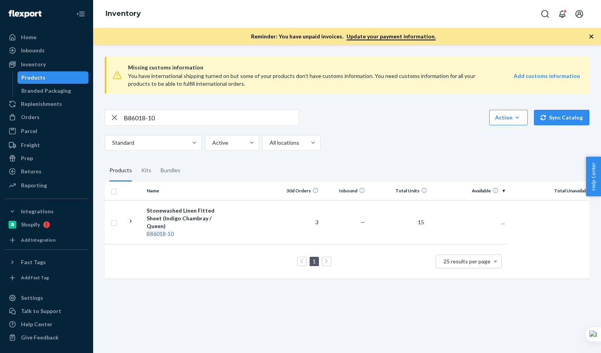
drag, startPoint x: 415, startPoint y: 153, endPoint x: 423, endPoint y: 146, distance: 10.7
click at [415, 153] on div "Missing customs information You have international shipping turned on but some …" at bounding box center [347, 168] width 496 height 236
